Goal: Task Accomplishment & Management: Use online tool/utility

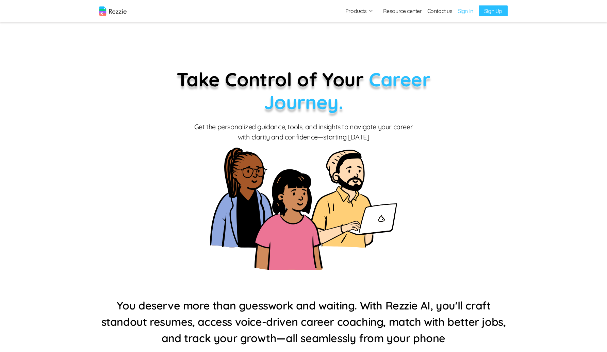
click at [462, 10] on link "Sign In" at bounding box center [465, 11] width 15 height 8
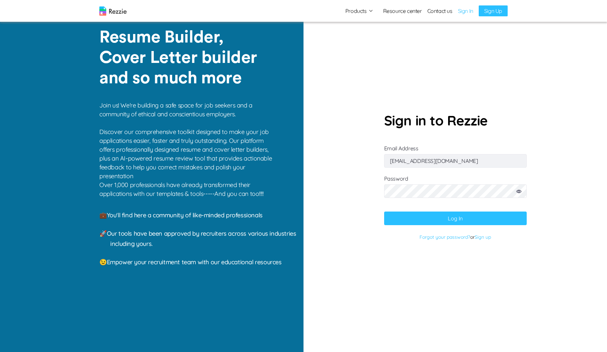
click at [520, 192] on icon at bounding box center [518, 191] width 5 height 3
click at [411, 221] on button "Log In" at bounding box center [455, 219] width 143 height 14
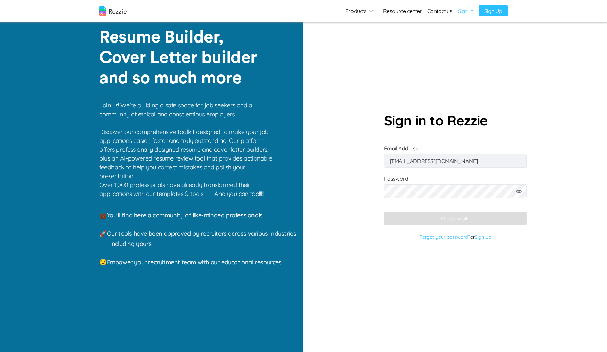
click at [451, 156] on input "abdulbasitdamilola6@gmail.com" at bounding box center [455, 161] width 143 height 14
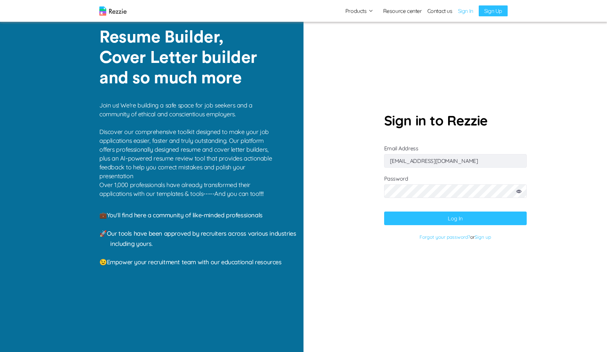
paste input "gaku@mailinator"
type input "gaku@mailinator.com"
click at [406, 221] on button "Log In" at bounding box center [455, 219] width 143 height 14
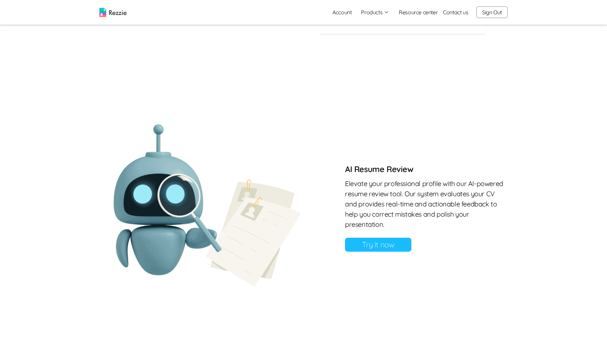
scroll to position [460, 0]
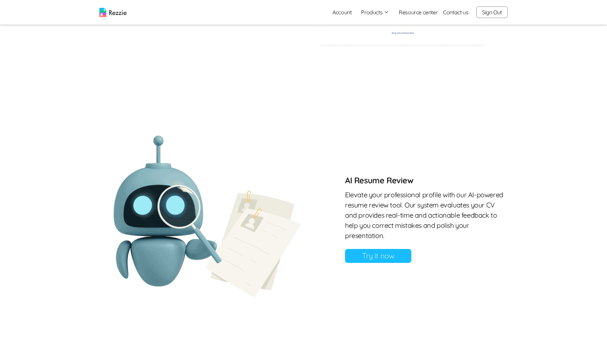
click at [385, 256] on link "Try it now" at bounding box center [378, 256] width 66 height 14
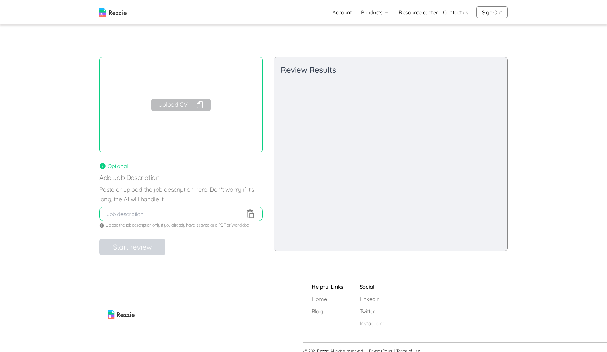
click at [178, 95] on div "Upload CV" at bounding box center [180, 104] width 163 height 95
click at [177, 100] on button "Upload CV" at bounding box center [181, 105] width 59 height 12
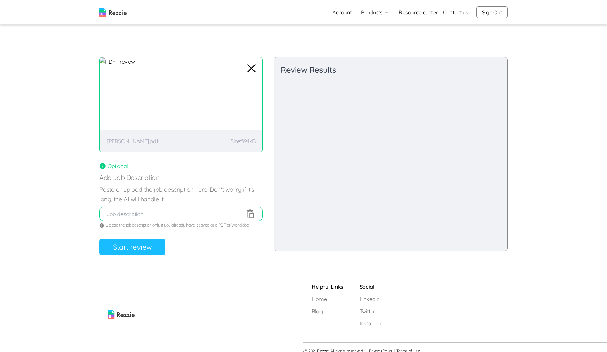
click at [130, 249] on button "Start review" at bounding box center [132, 247] width 66 height 17
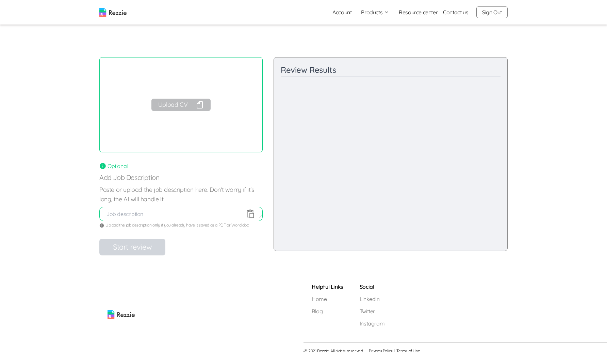
click at [192, 104] on button "Upload CV" at bounding box center [181, 105] width 59 height 12
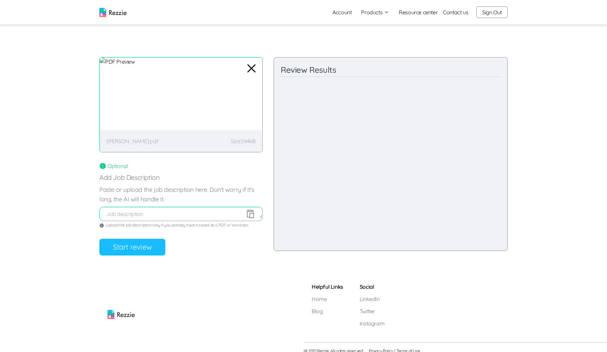
click at [131, 250] on button "Start review" at bounding box center [132, 247] width 66 height 17
